Goal: Communication & Community: Answer question/provide support

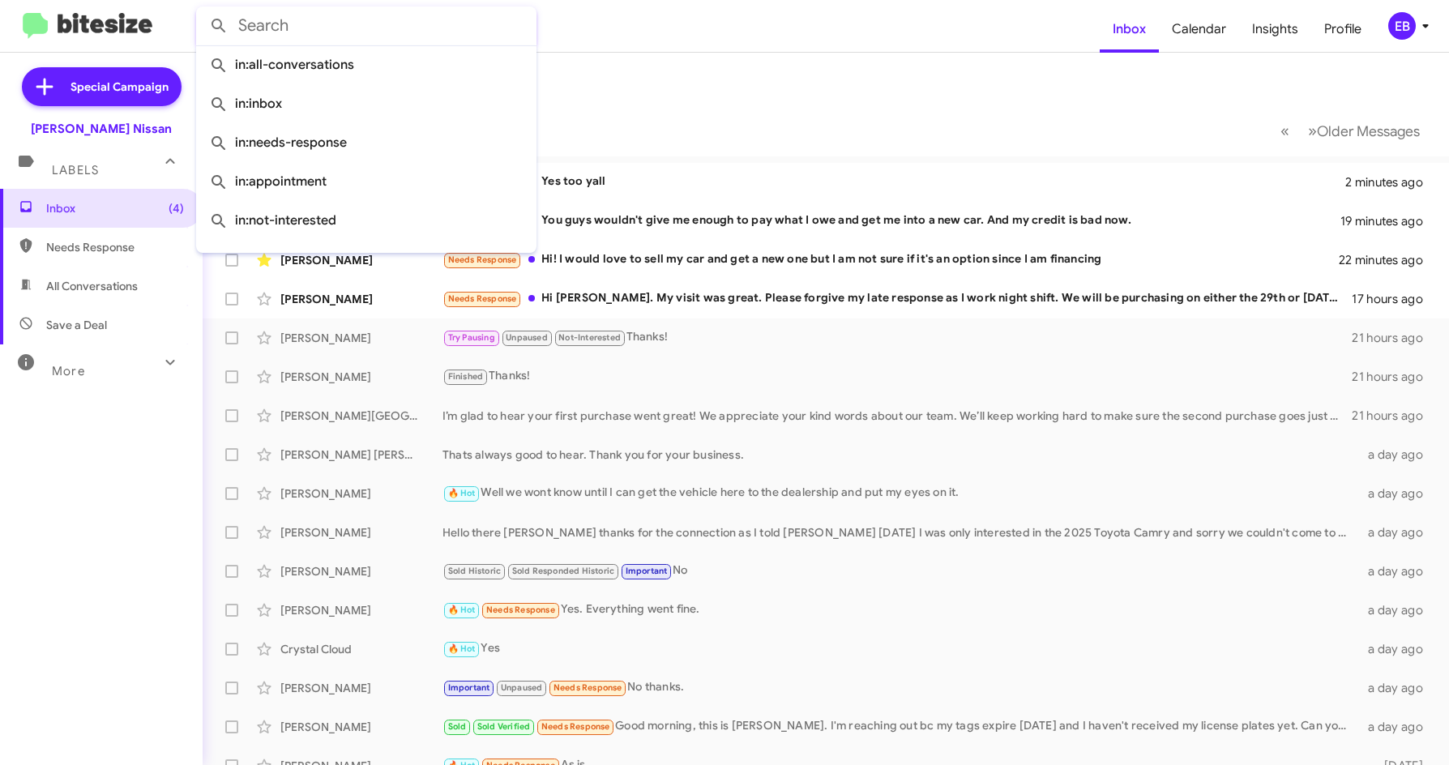
click at [525, 40] on input "text" at bounding box center [366, 25] width 340 height 39
click at [707, 53] on mat-toolbar-row "Inbox" at bounding box center [822, 79] width 1238 height 52
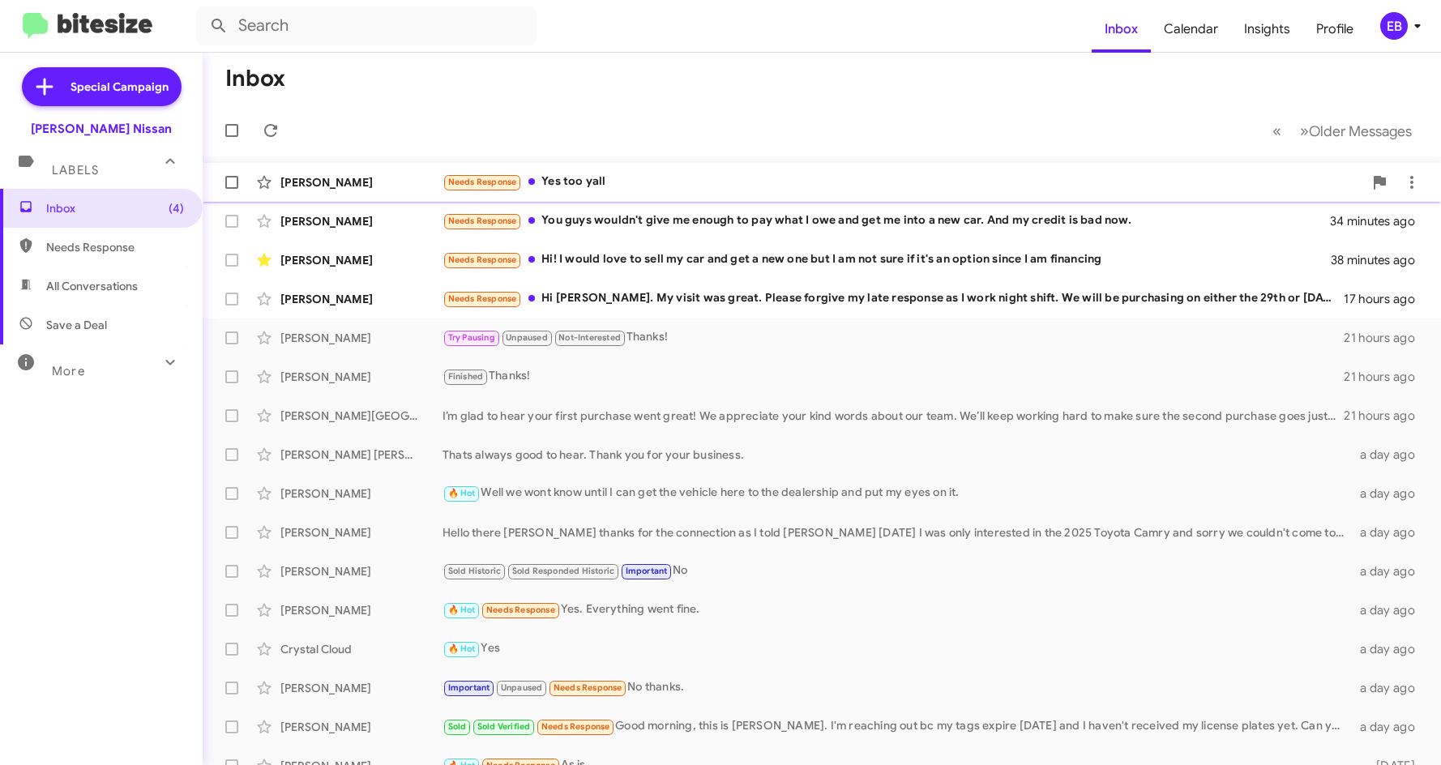
click at [592, 174] on div "Needs Response Yes too yall" at bounding box center [902, 182] width 921 height 19
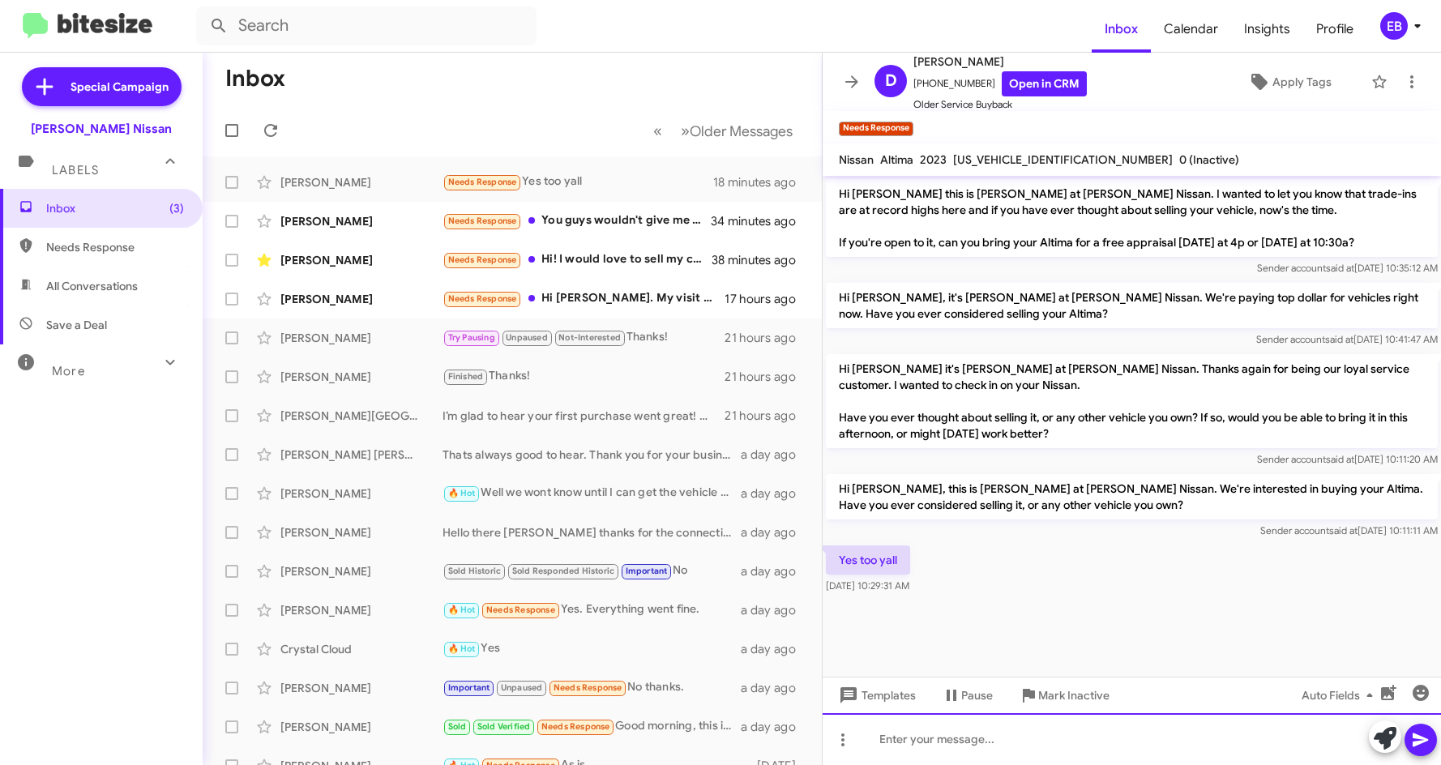
click at [885, 746] on div at bounding box center [1132, 739] width 618 height 52
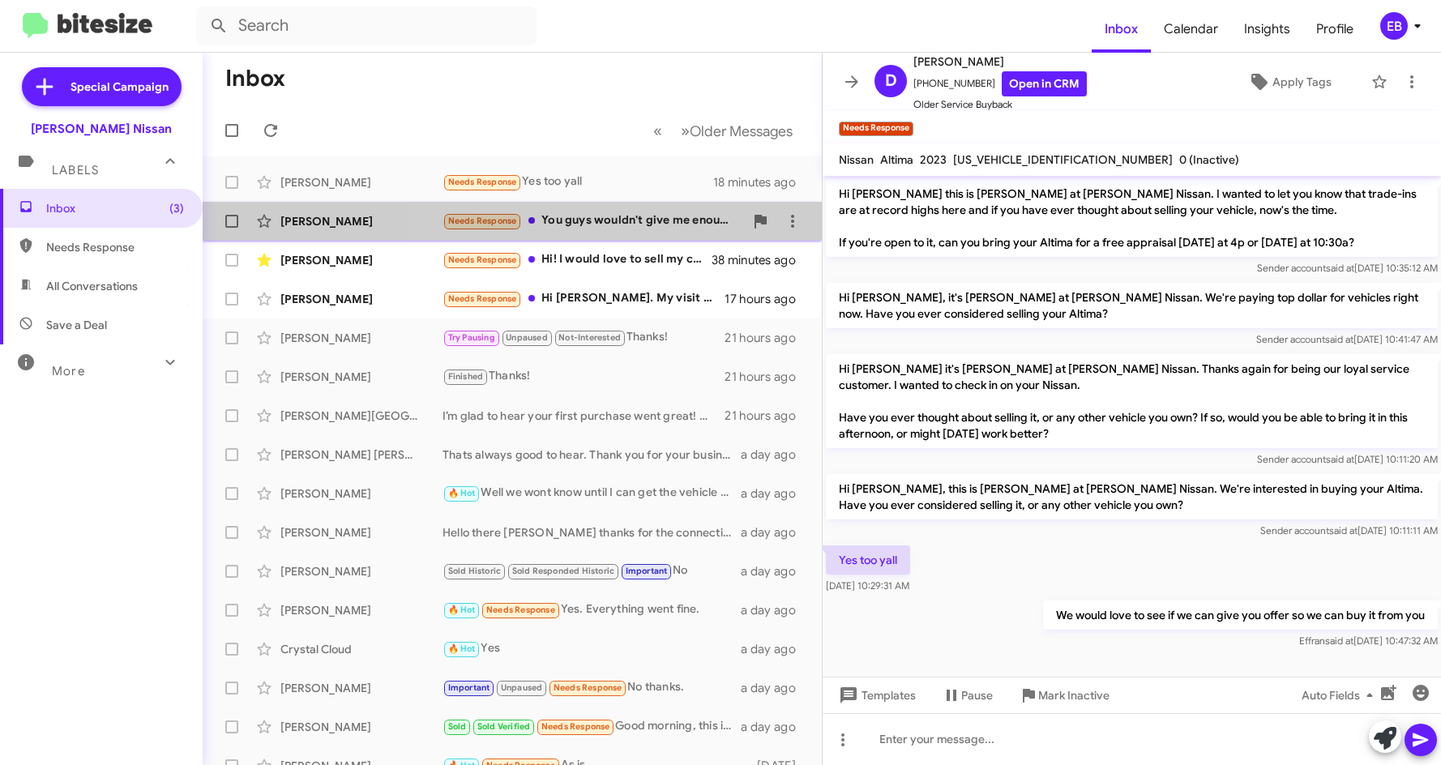
click at [564, 220] on div "Needs Response You guys wouldn't give me enough to pay what I owe and get me in…" at bounding box center [592, 221] width 301 height 19
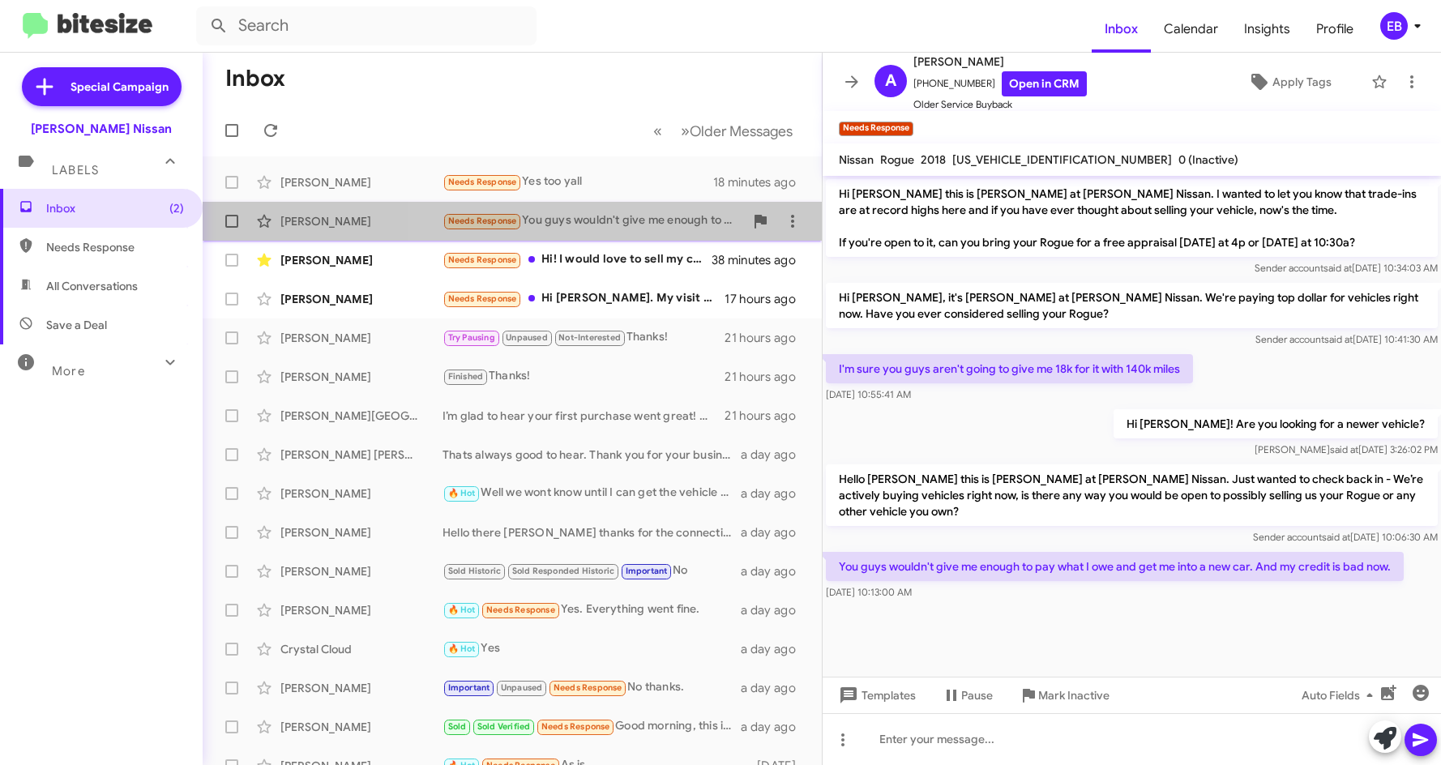
click at [565, 224] on div "Needs Response You guys wouldn't give me enough to pay what I owe and get me in…" at bounding box center [592, 221] width 301 height 19
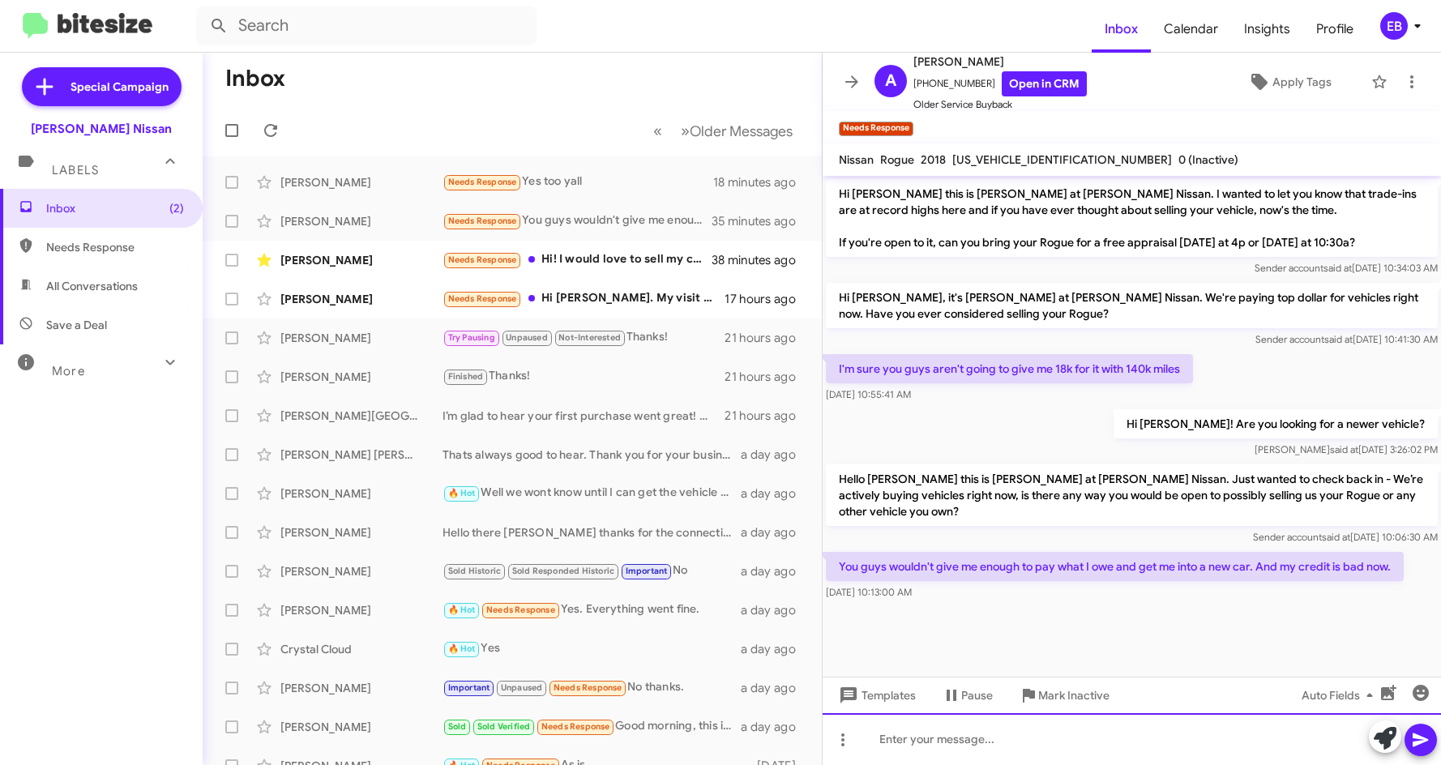
click at [931, 740] on div at bounding box center [1132, 739] width 618 height 52
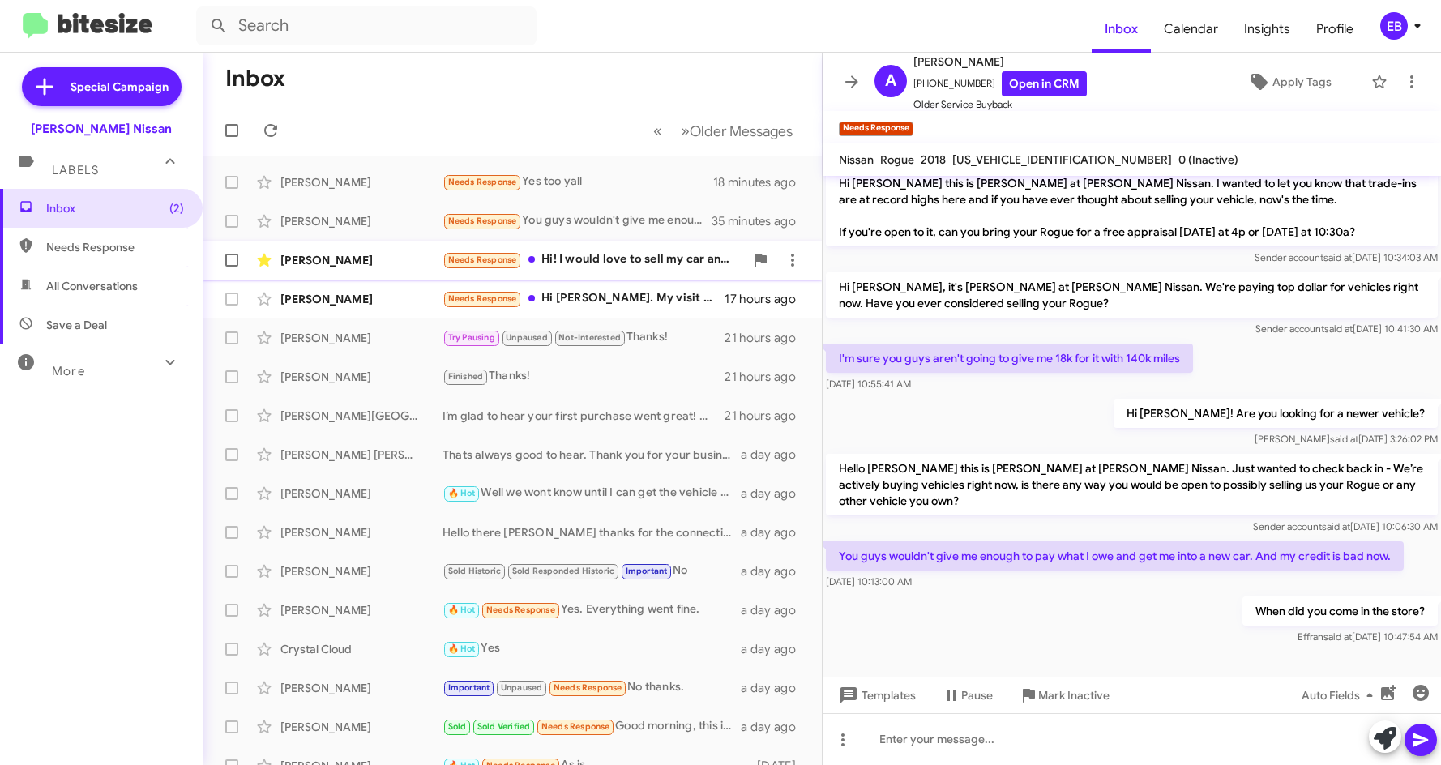
click at [584, 258] on div "Needs Response Hi! I would love to sell my car and get a new one but I am not s…" at bounding box center [592, 259] width 301 height 19
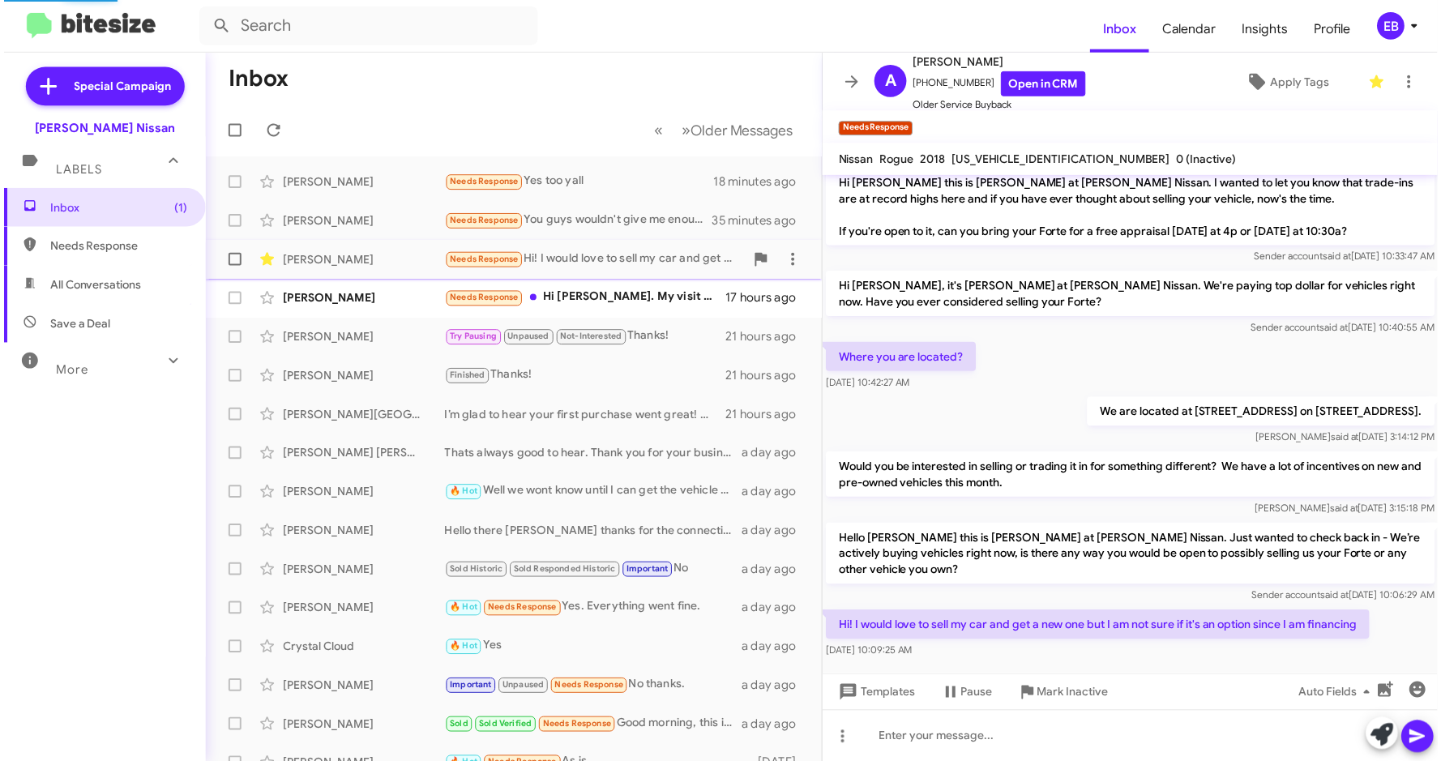
scroll to position [27, 0]
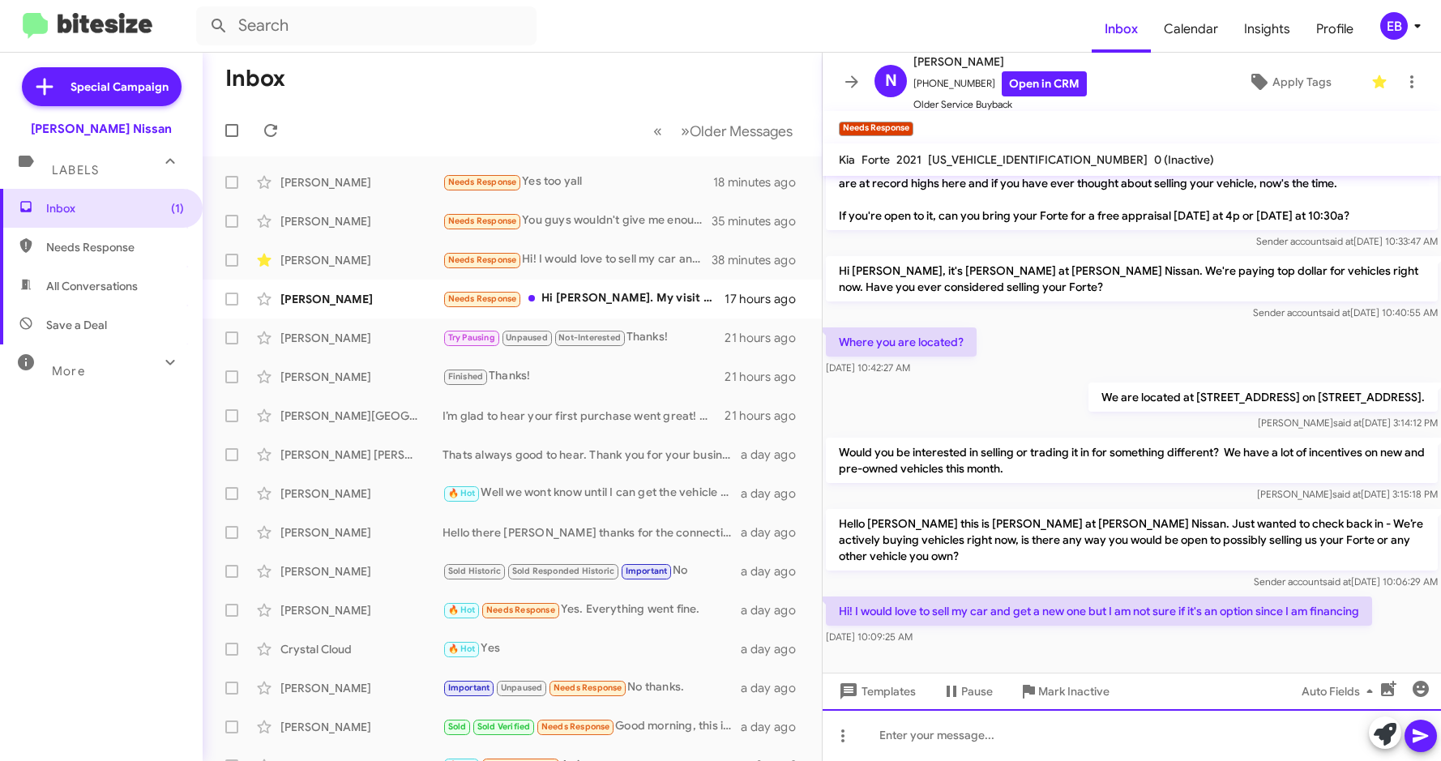
click at [891, 740] on div at bounding box center [1132, 735] width 618 height 52
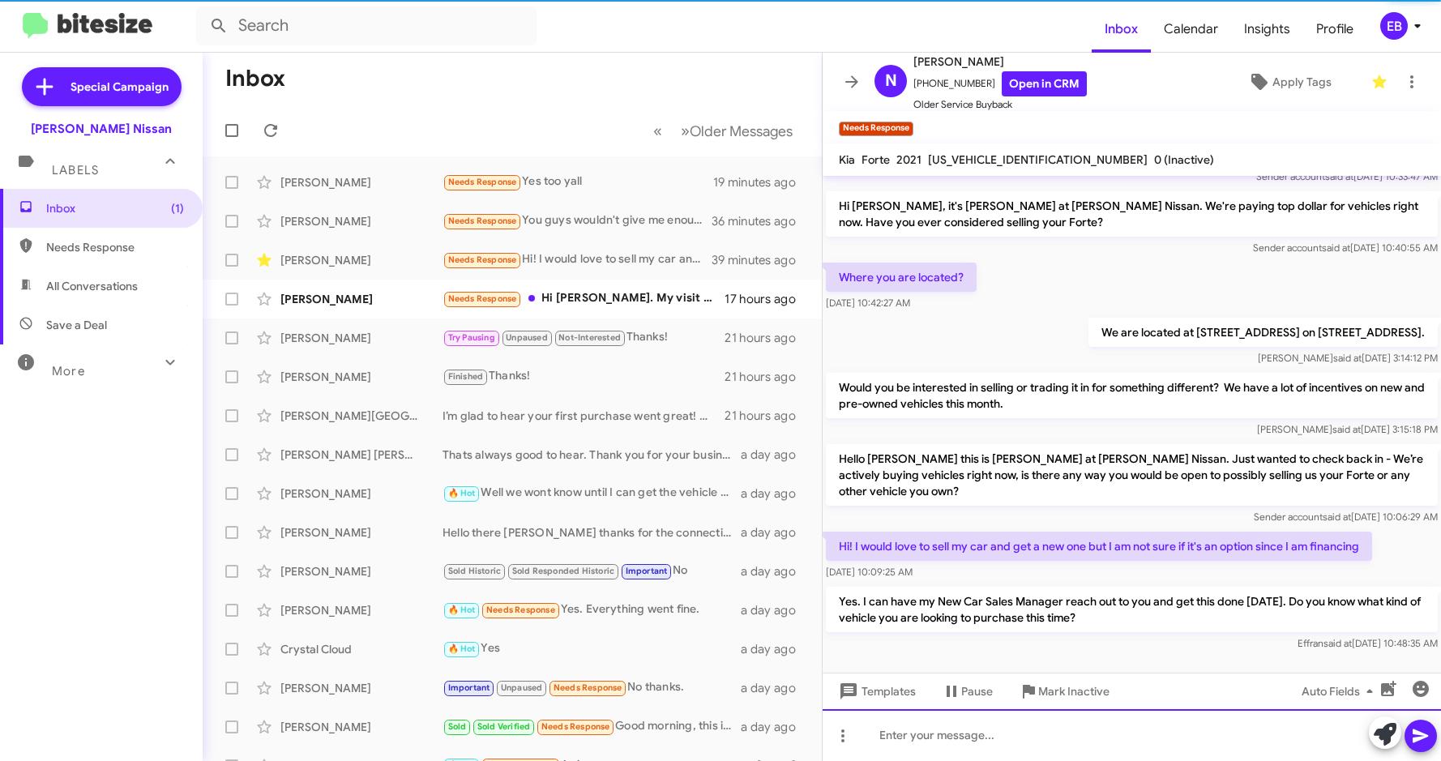
scroll to position [106, 0]
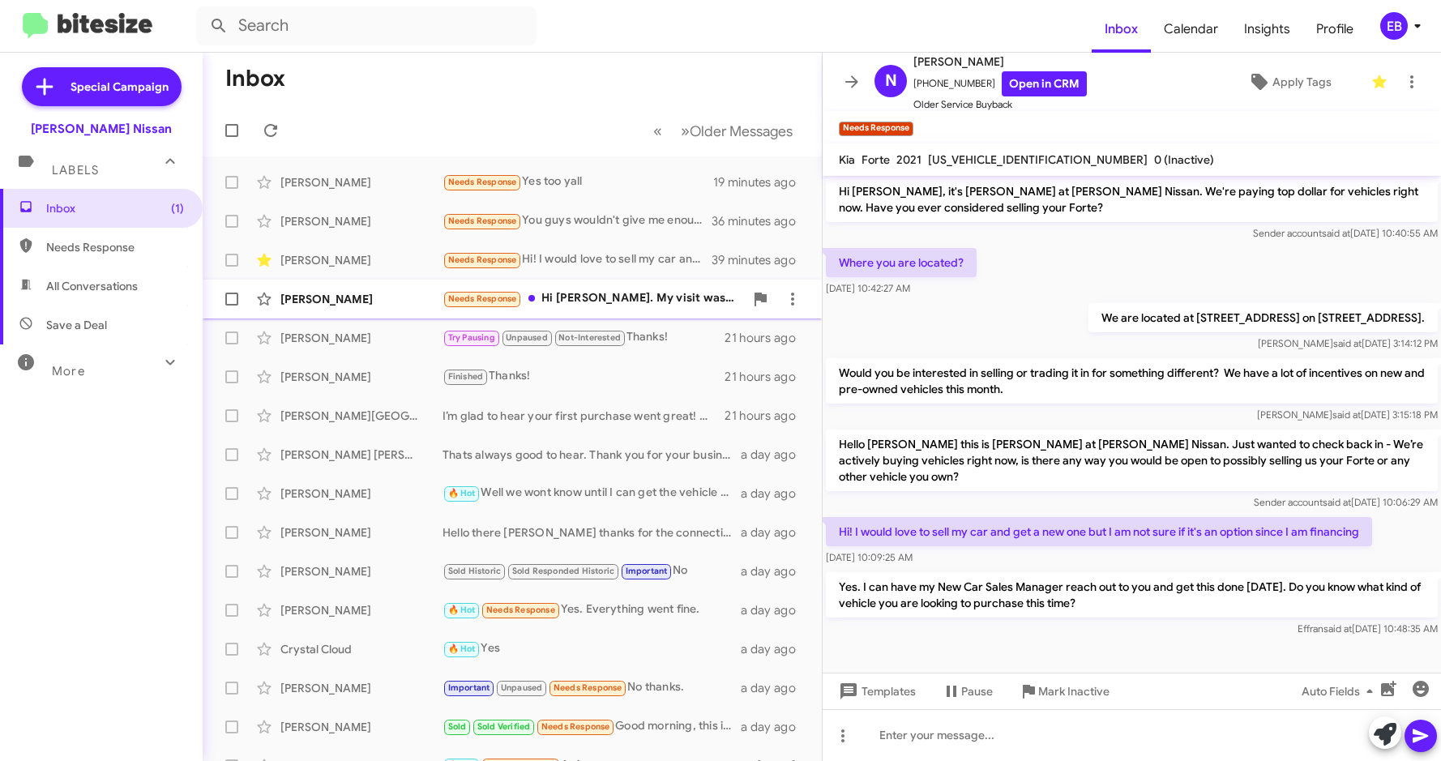
click at [566, 302] on div "Needs Response Hi [PERSON_NAME]. My visit was great. Please forgive my late res…" at bounding box center [592, 298] width 301 height 19
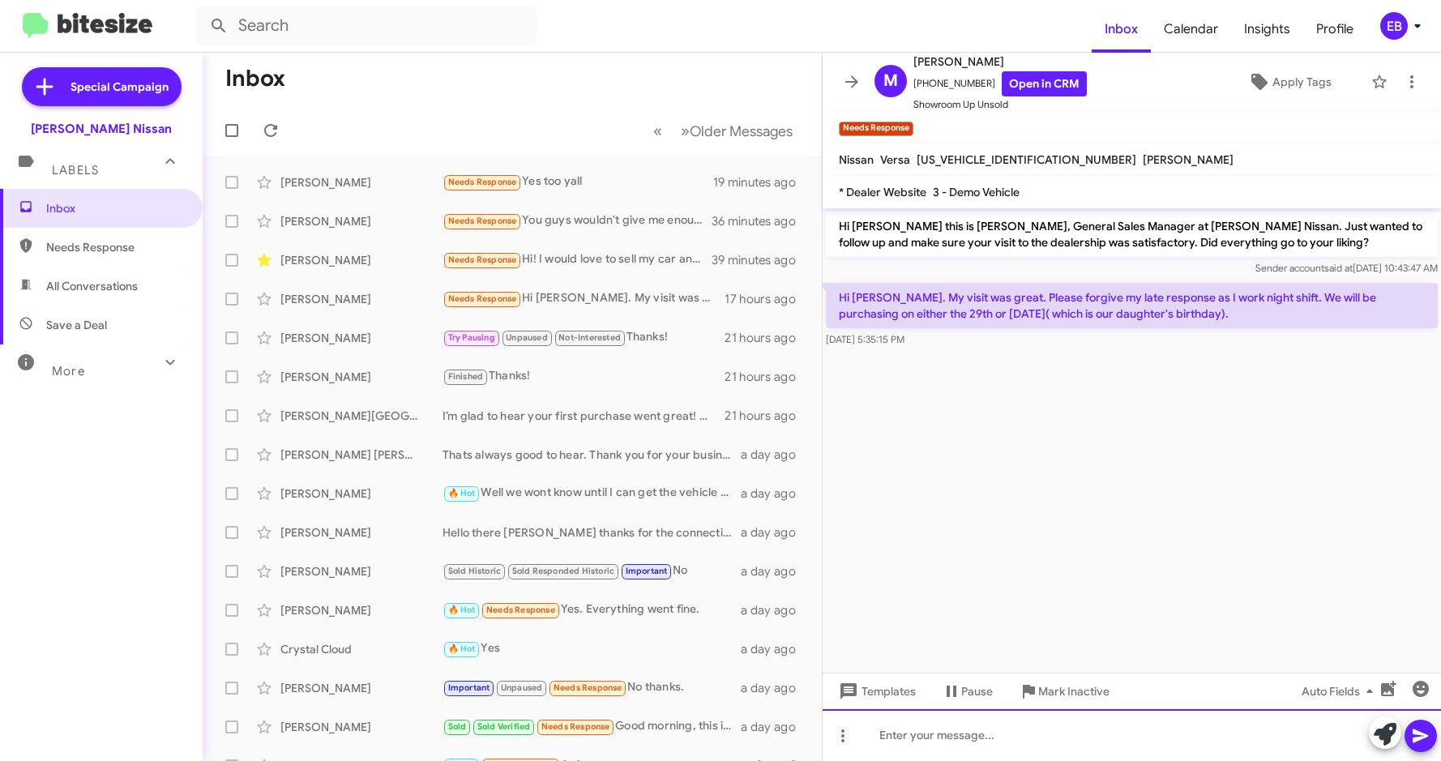
click at [908, 733] on div at bounding box center [1132, 735] width 618 height 52
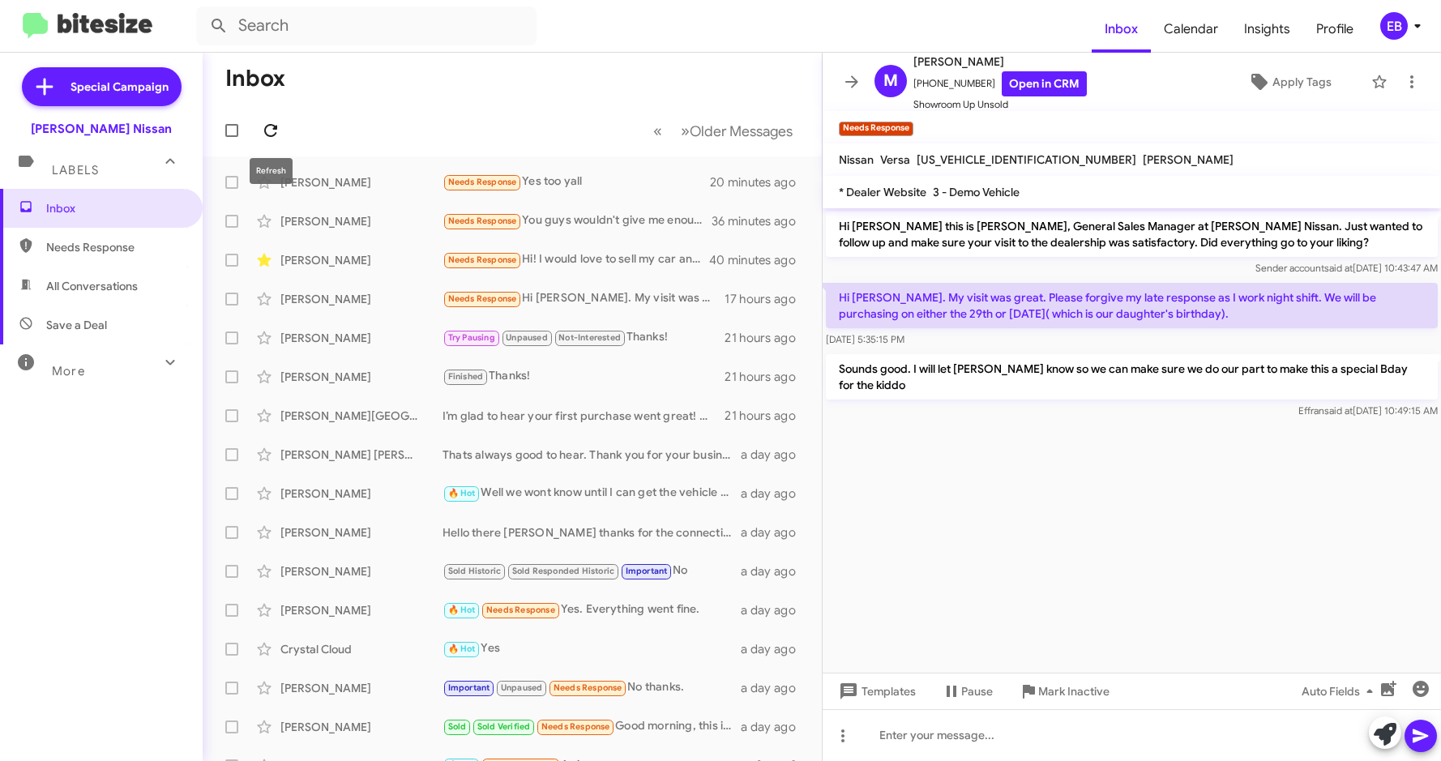
click at [275, 130] on icon at bounding box center [270, 130] width 19 height 19
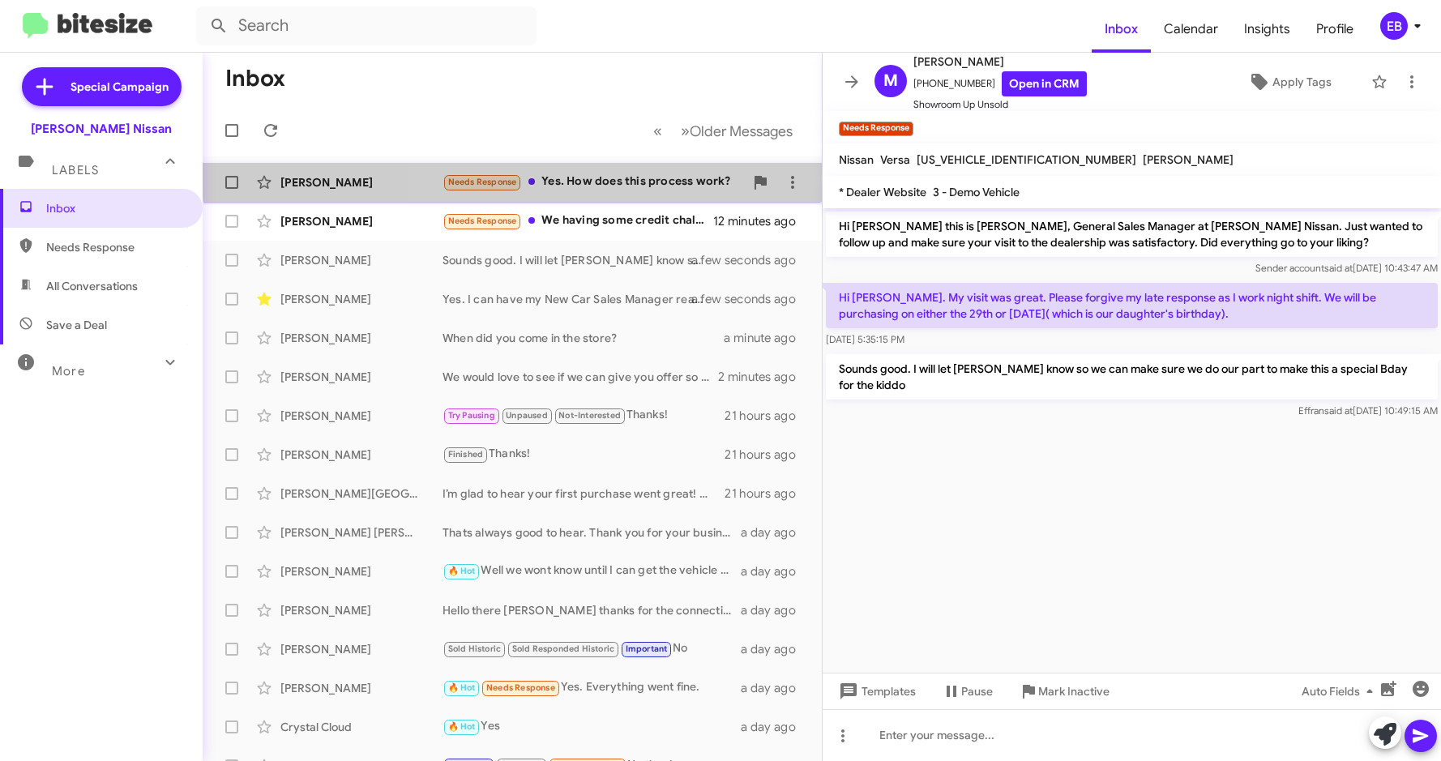
click at [564, 174] on div "Needs Response Yes. How does this process work?" at bounding box center [592, 182] width 301 height 19
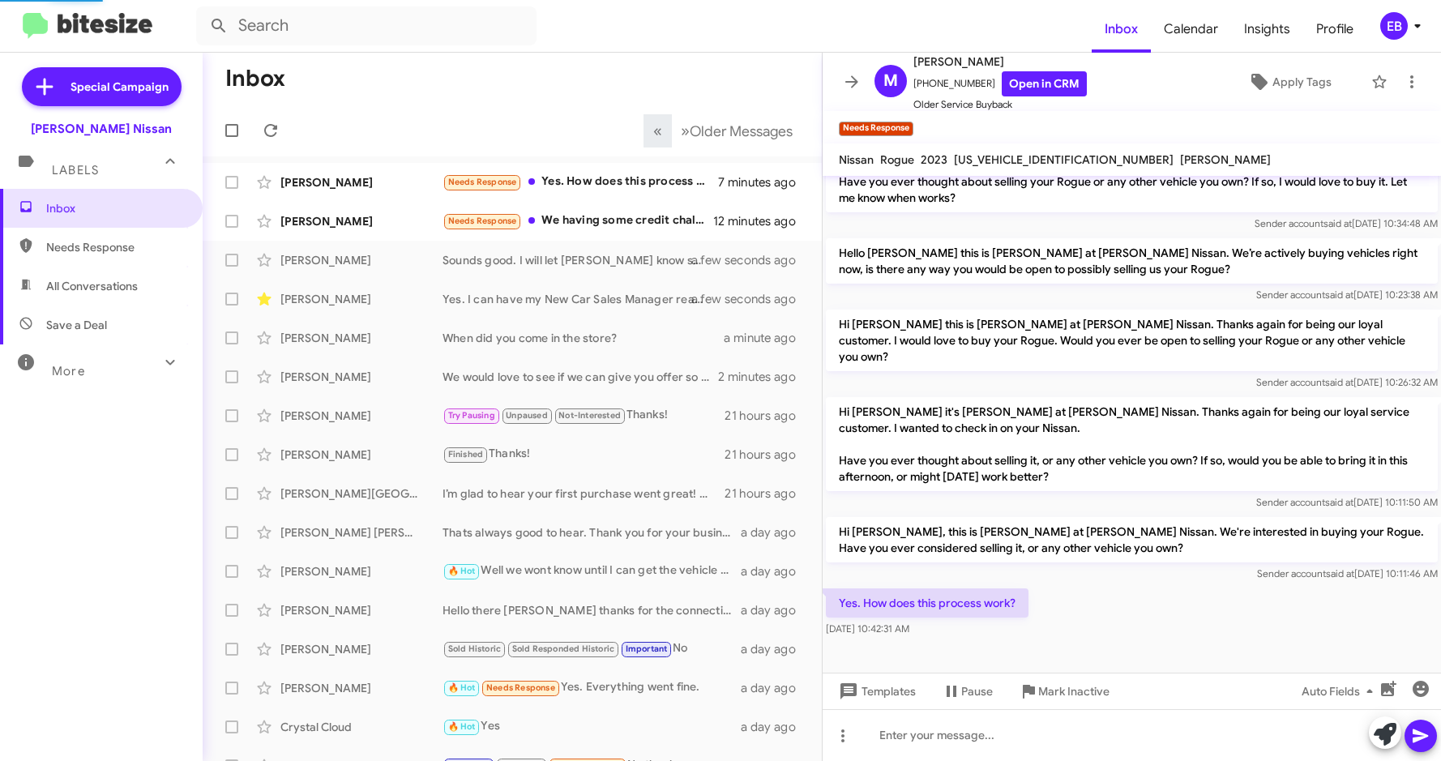
scroll to position [220, 0]
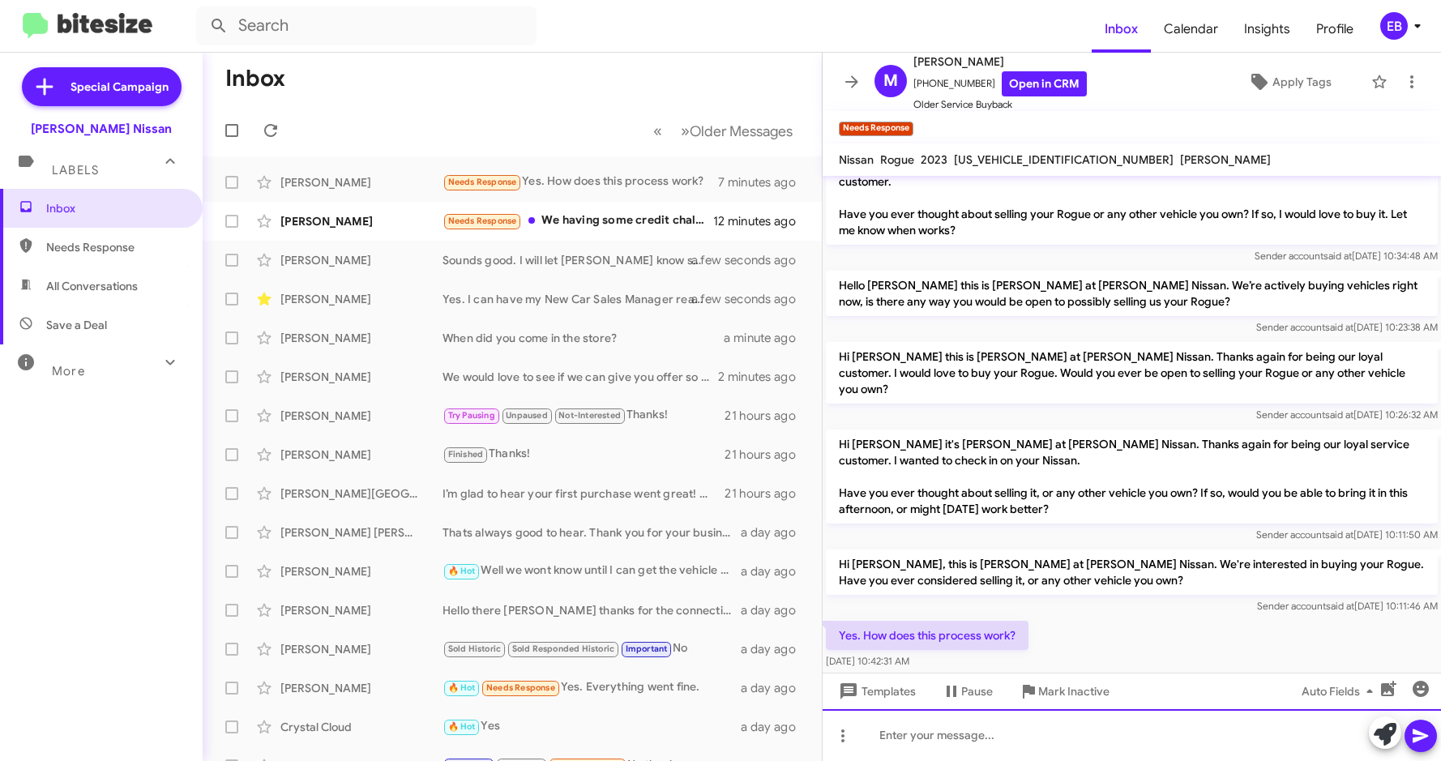
click at [898, 729] on div at bounding box center [1132, 735] width 618 height 52
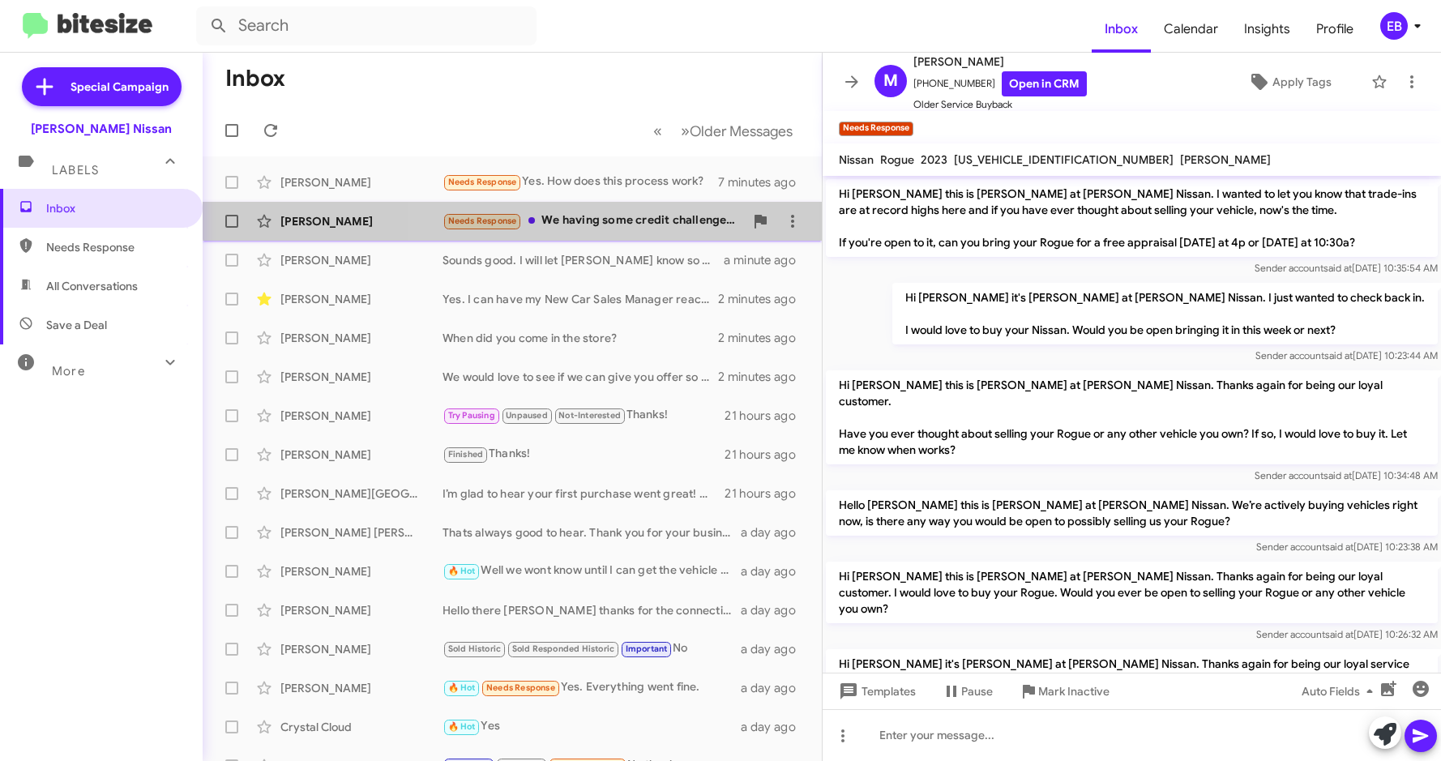
click at [562, 205] on div "[PERSON_NAME] Needs Response We having some credit challenges that we're cleari…" at bounding box center [512, 221] width 593 height 32
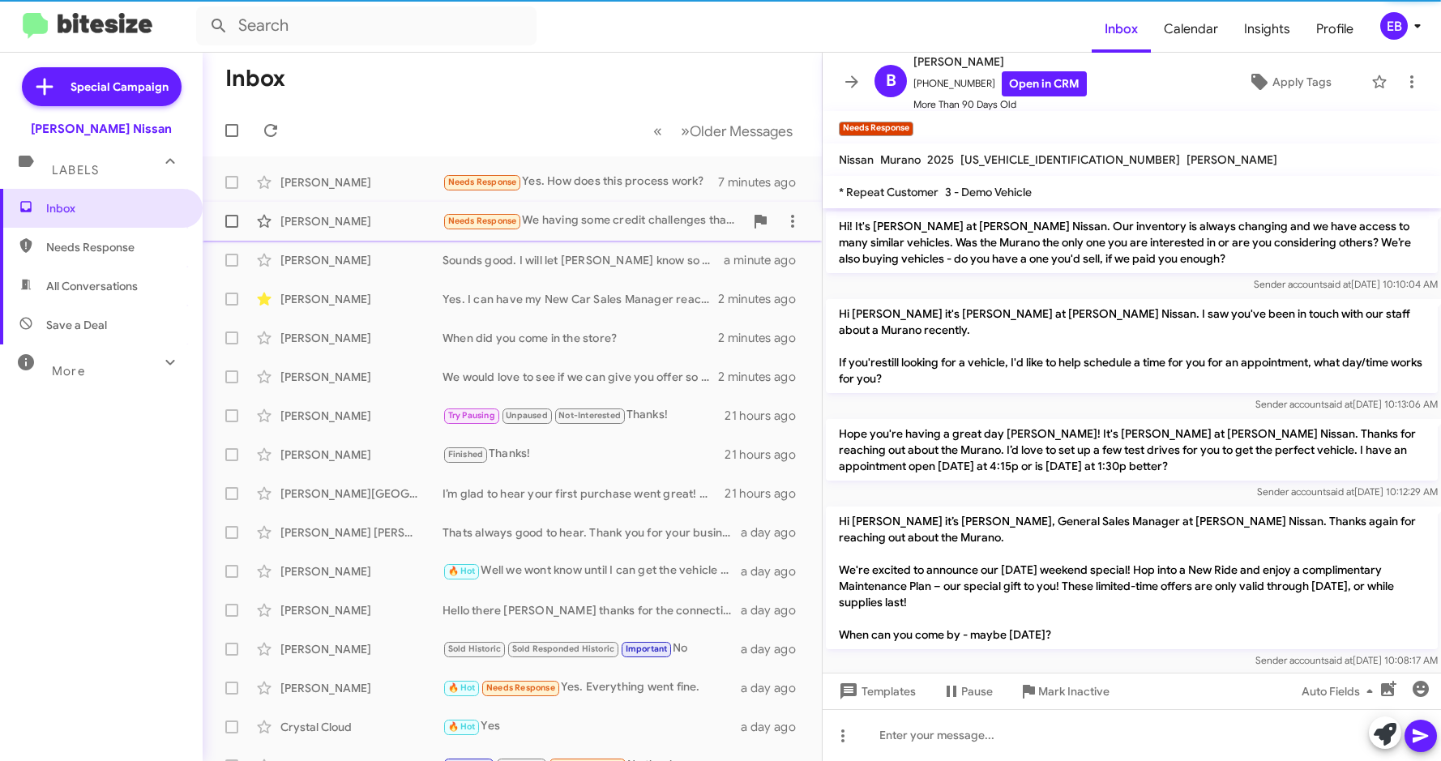
scroll to position [1578, 0]
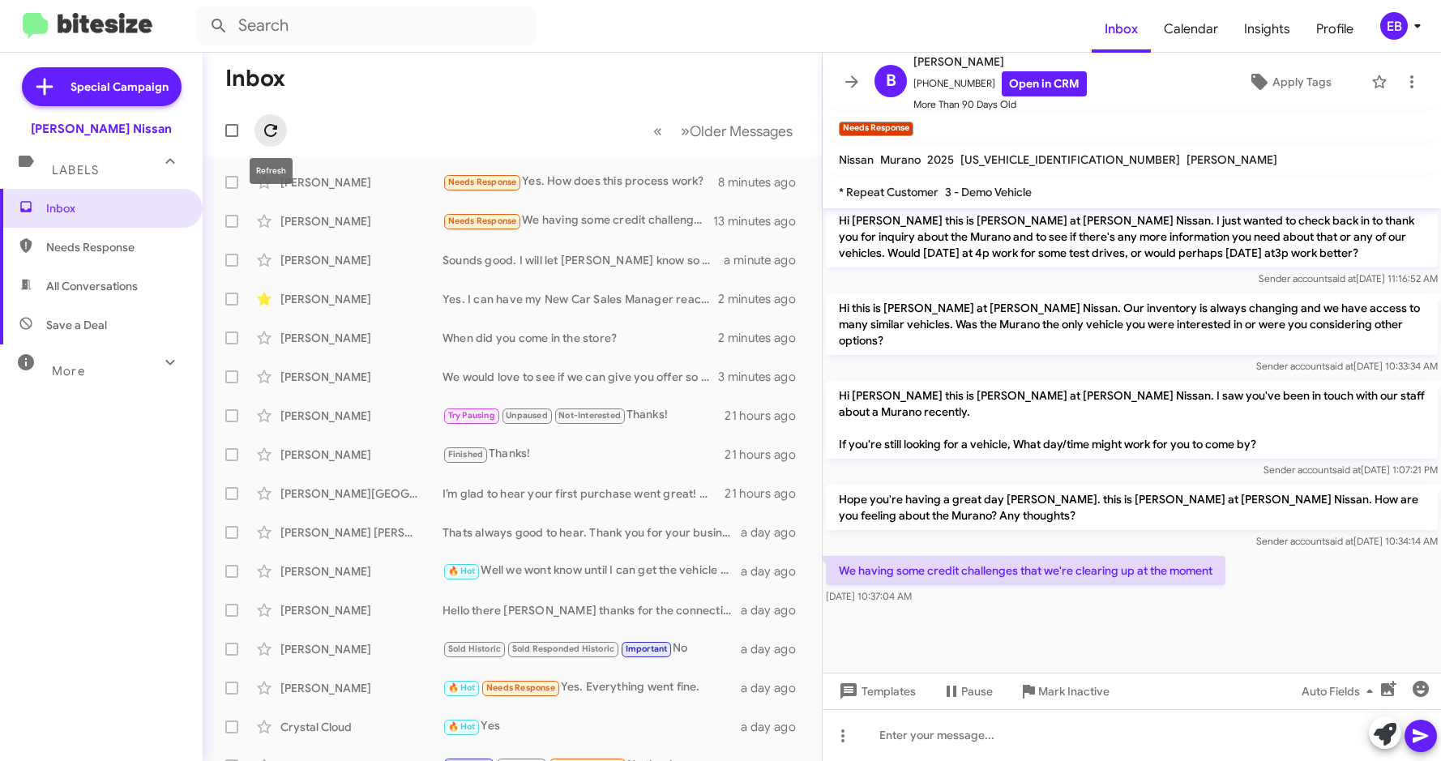
click at [260, 132] on span at bounding box center [270, 130] width 32 height 19
